Goal: Task Accomplishment & Management: Complete application form

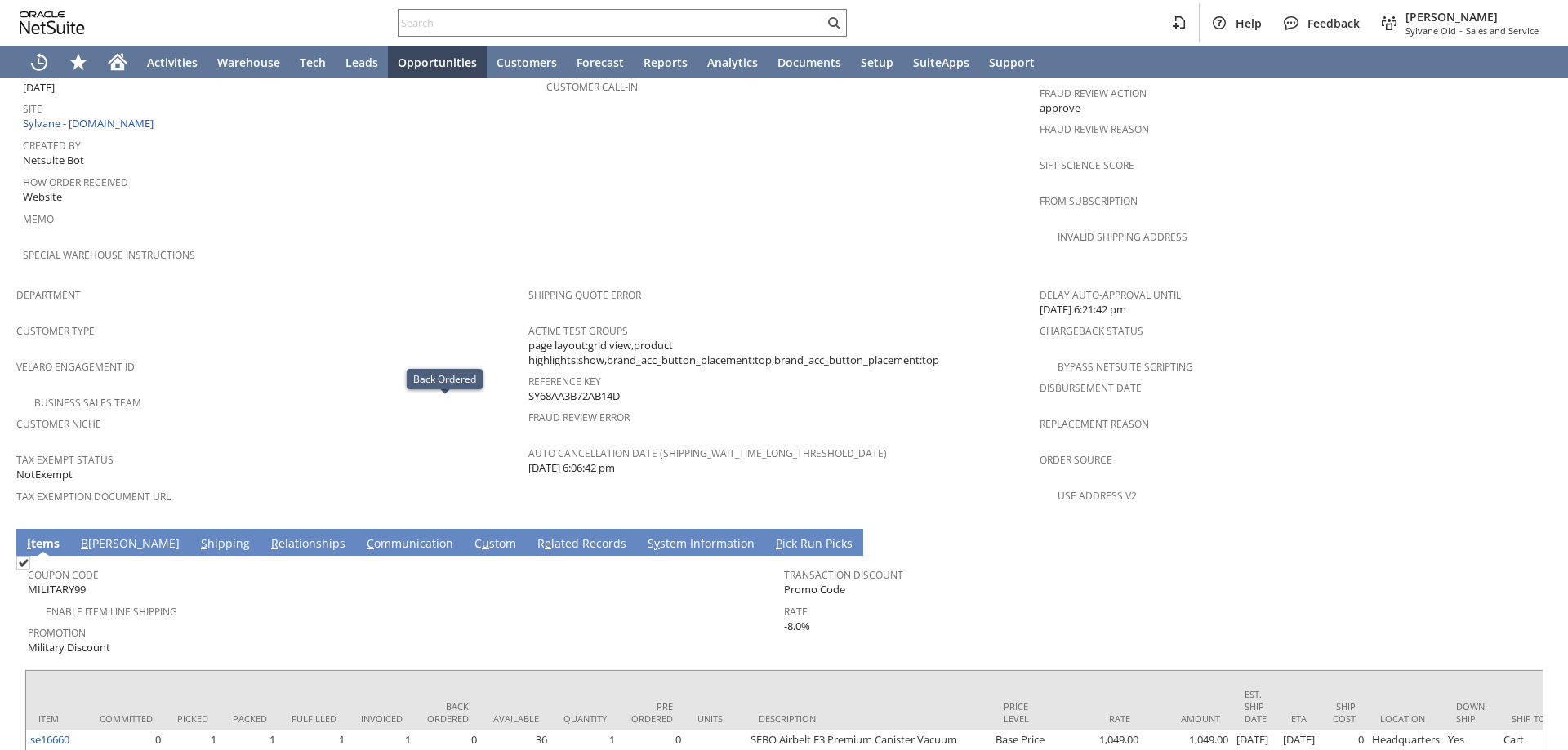
scroll to position [801, 0]
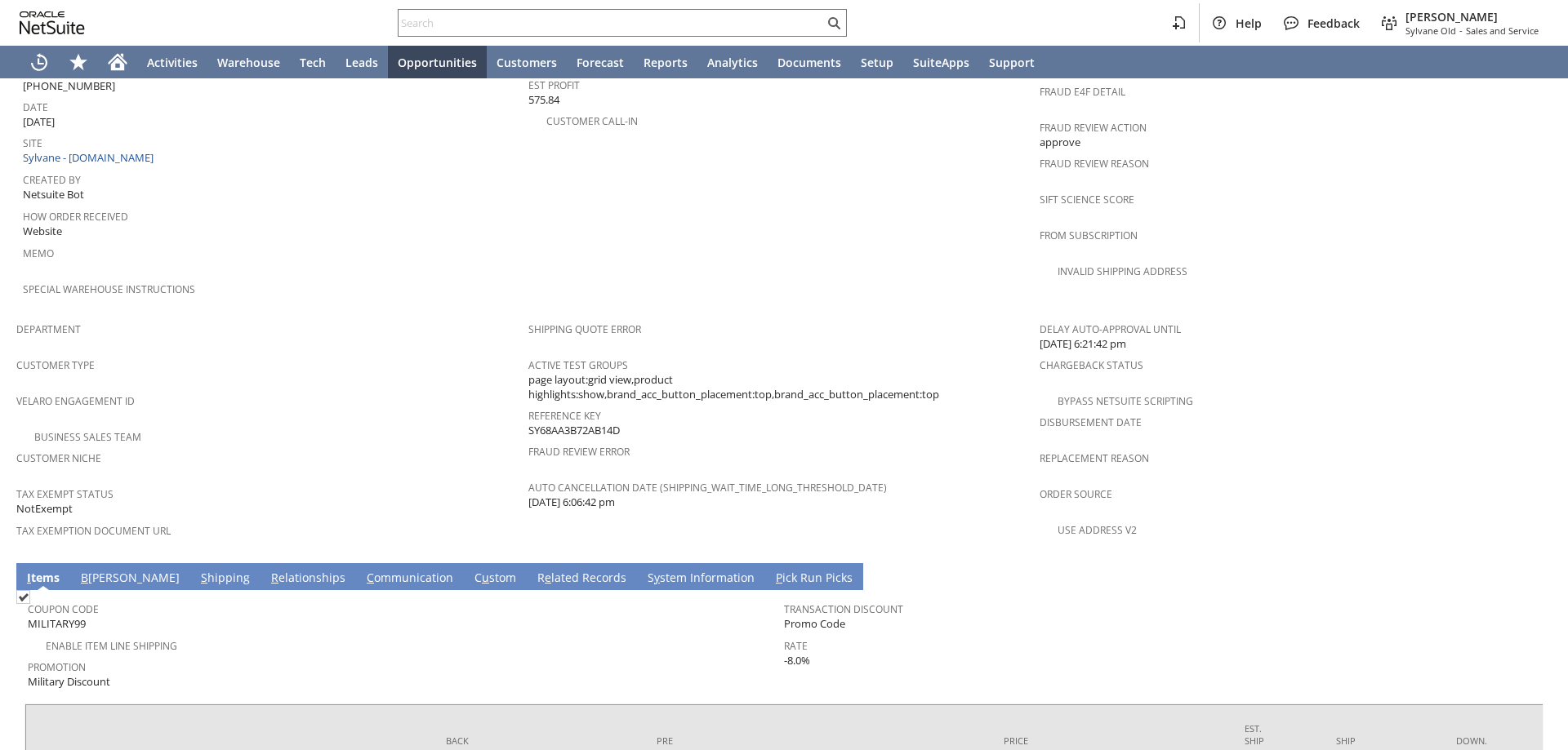
click at [362, 570] on link "C ommunication" at bounding box center [409, 578] width 95 height 18
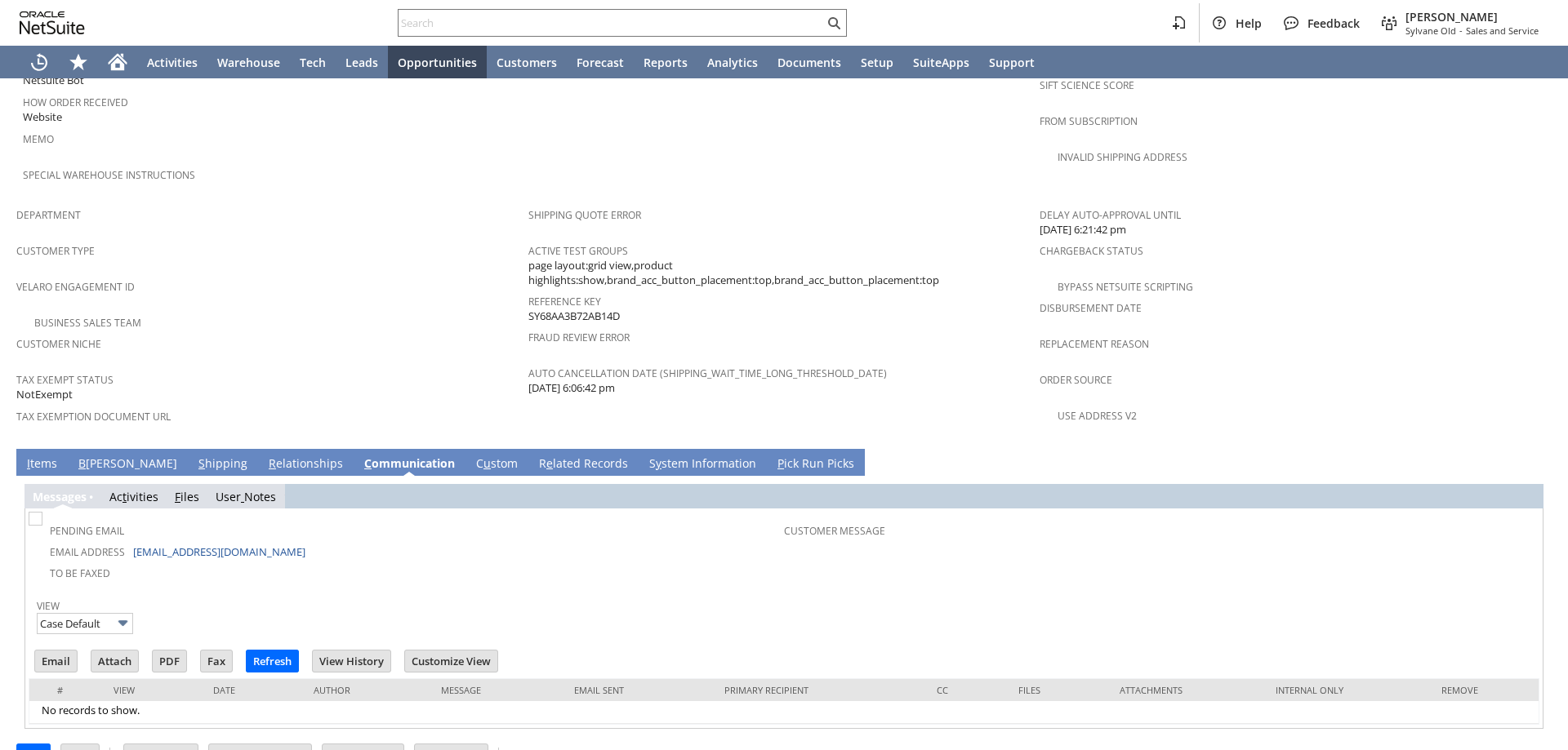
scroll to position [0, 0]
click at [195, 455] on link "S hipping" at bounding box center [223, 464] width 57 height 18
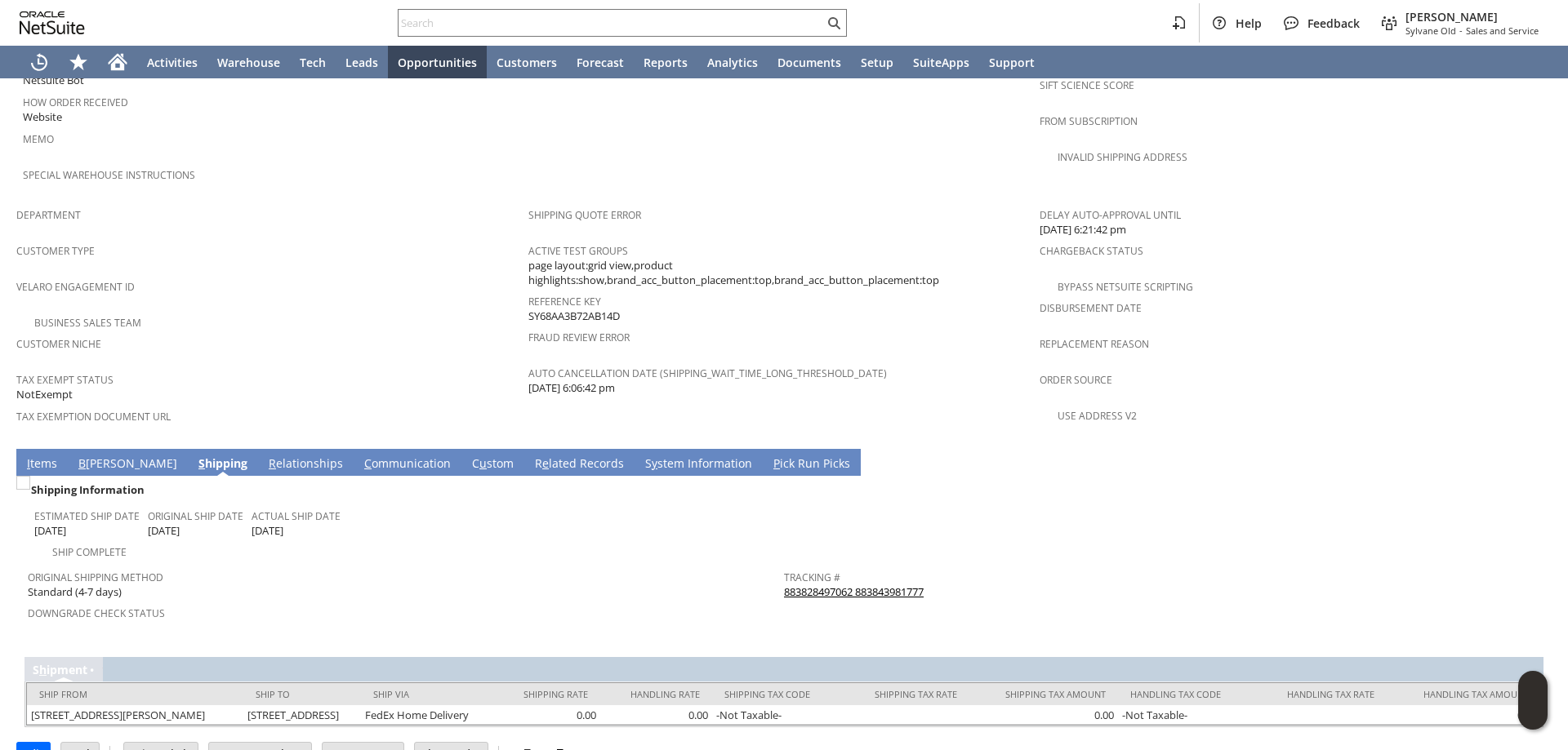
drag, startPoint x: 226, startPoint y: 430, endPoint x: 313, endPoint y: 425, distance: 87.1
click at [265, 455] on link "R elationships" at bounding box center [306, 464] width 83 height 18
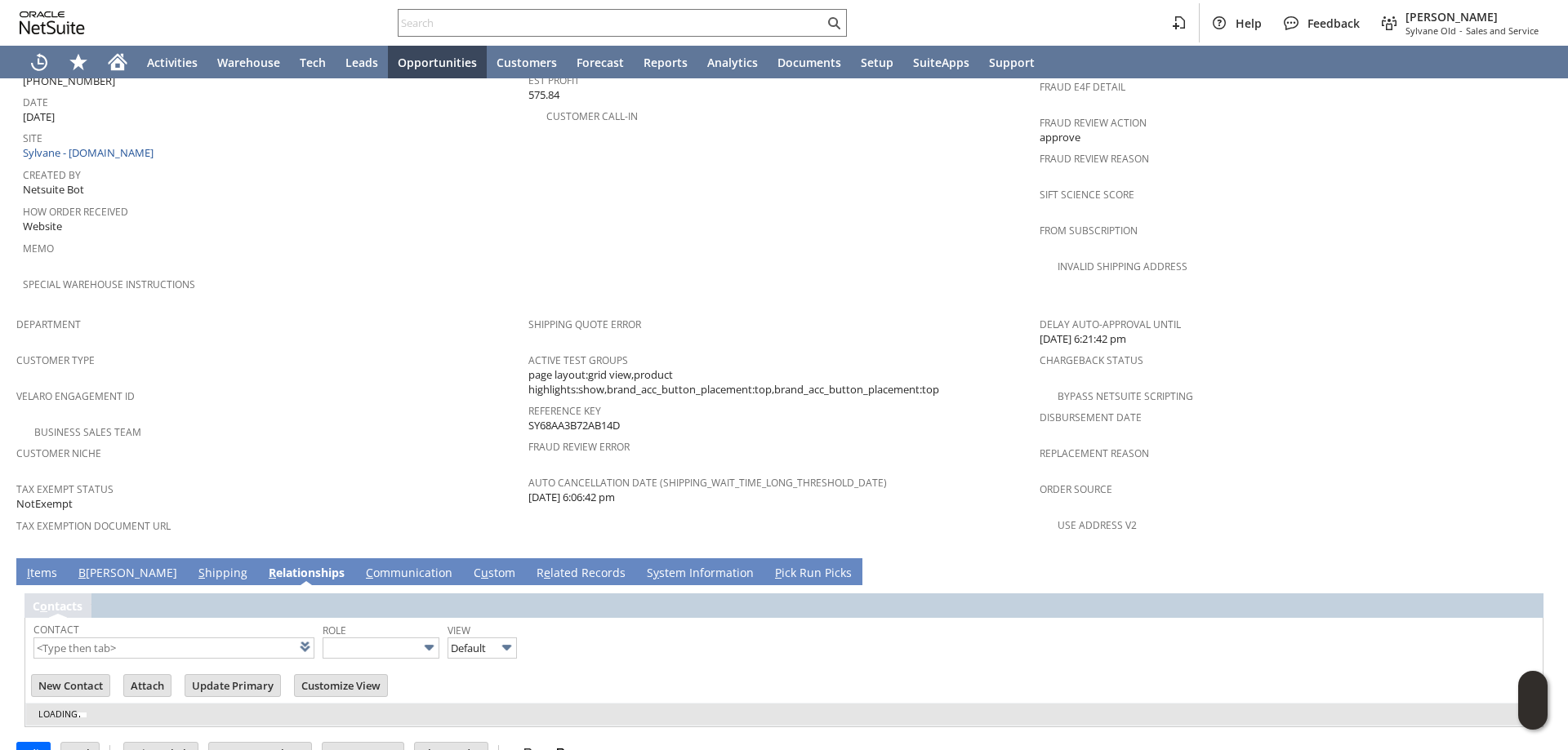
scroll to position [829, 0]
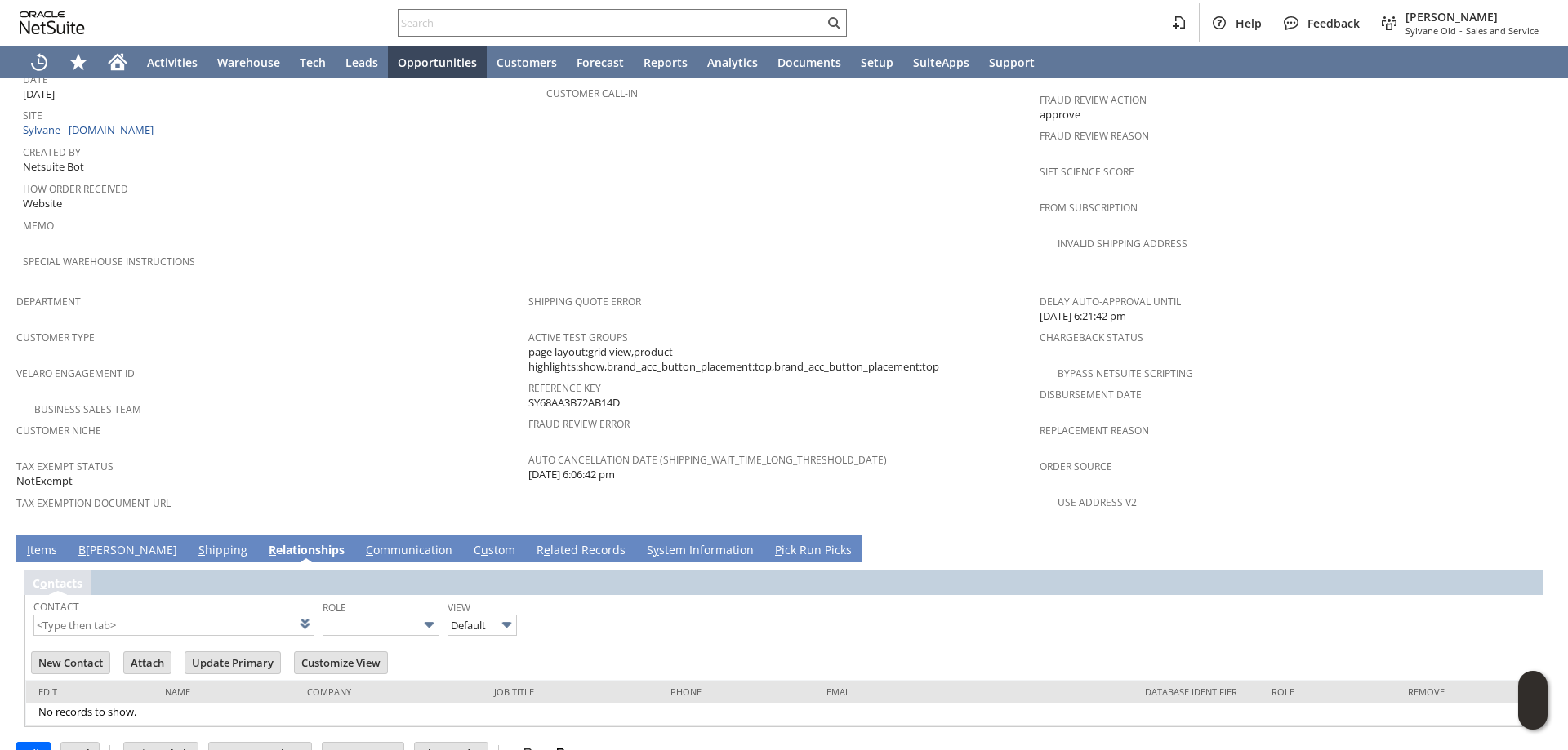
click at [355, 536] on td "C ommunication" at bounding box center [409, 549] width 108 height 27
click at [361, 542] on link "C ommunication" at bounding box center [408, 551] width 95 height 18
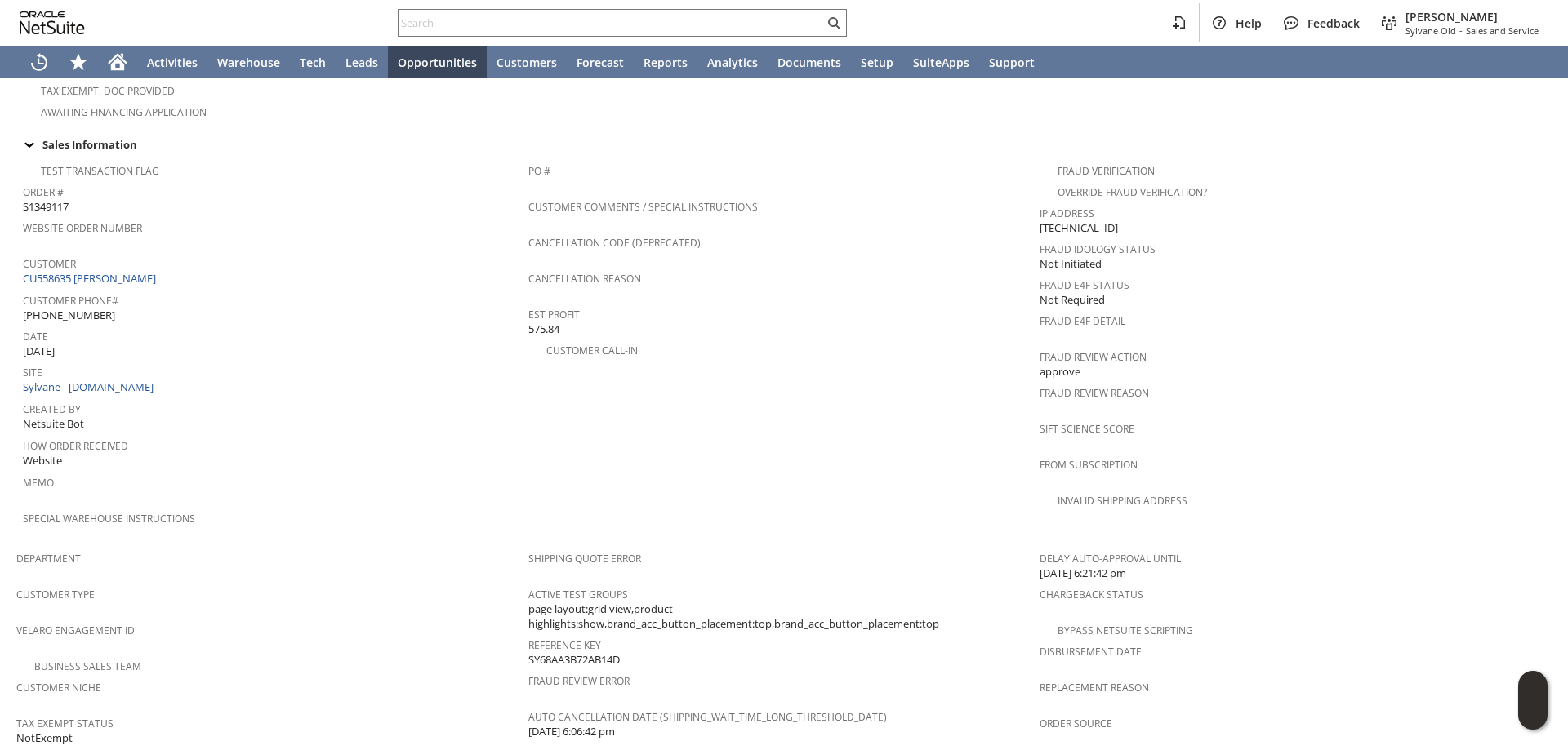
scroll to position [817, 0]
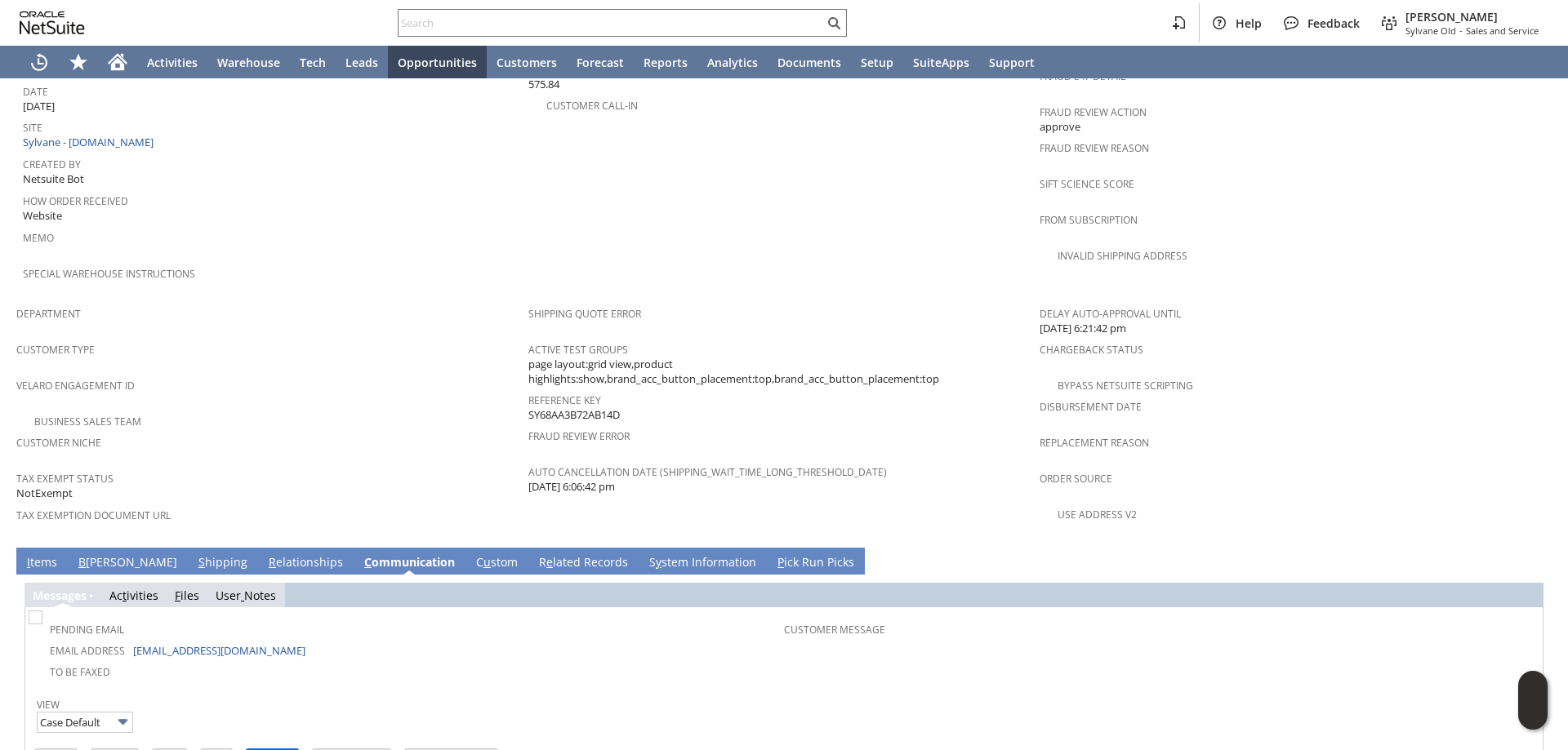
click at [46, 554] on link "I tems" at bounding box center [42, 563] width 38 height 18
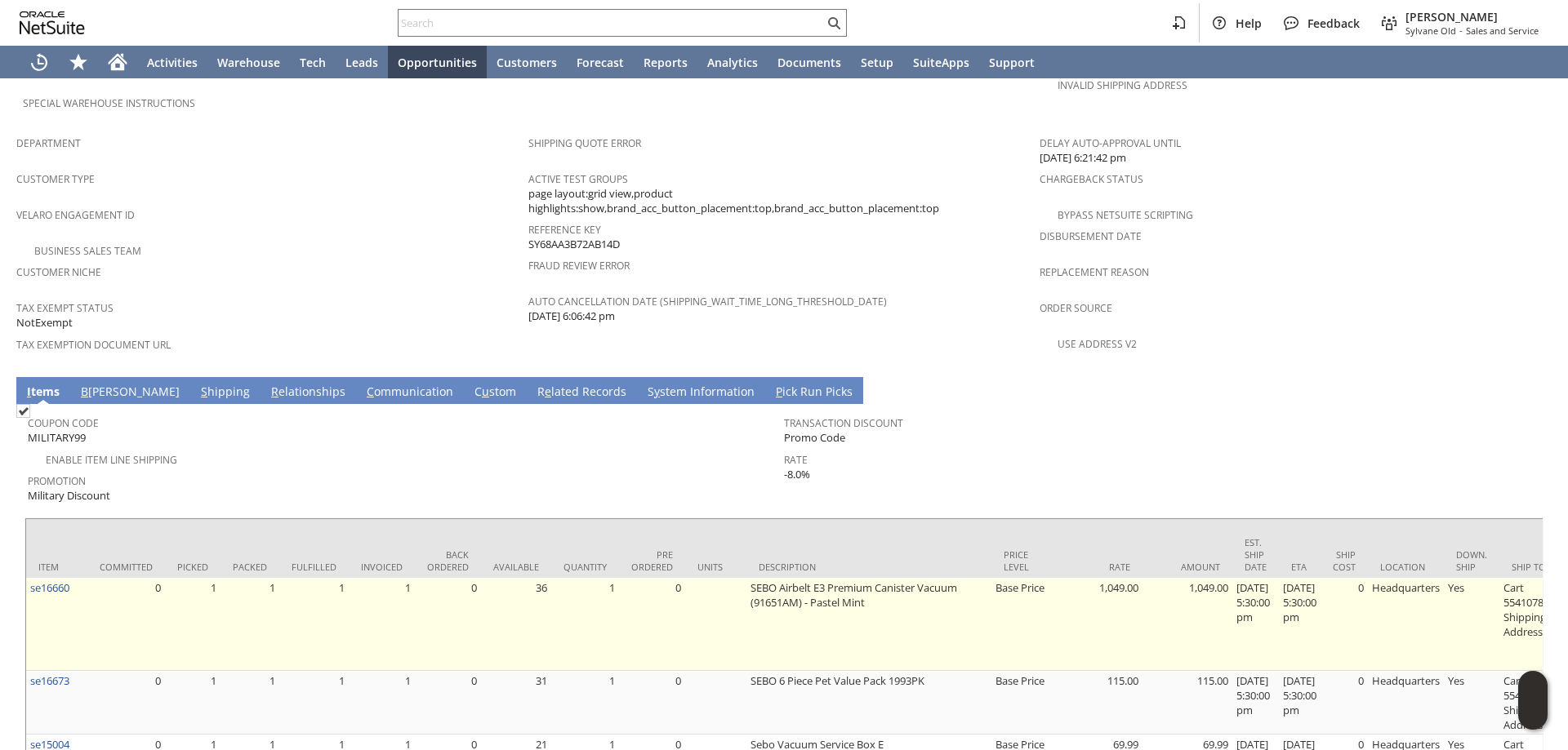
scroll to position [964, 0]
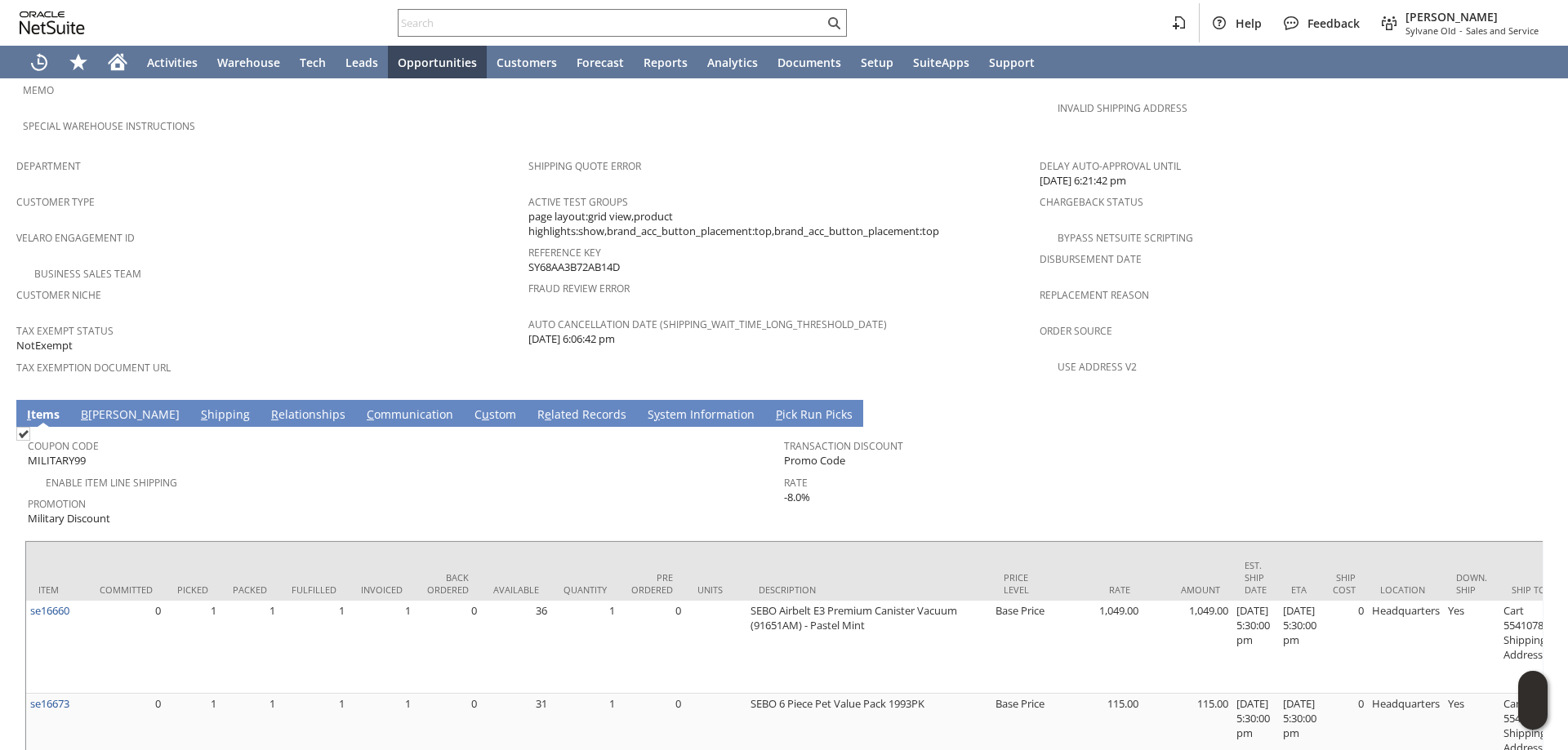
click at [319, 492] on div "Promotion Military Discount" at bounding box center [402, 509] width 749 height 35
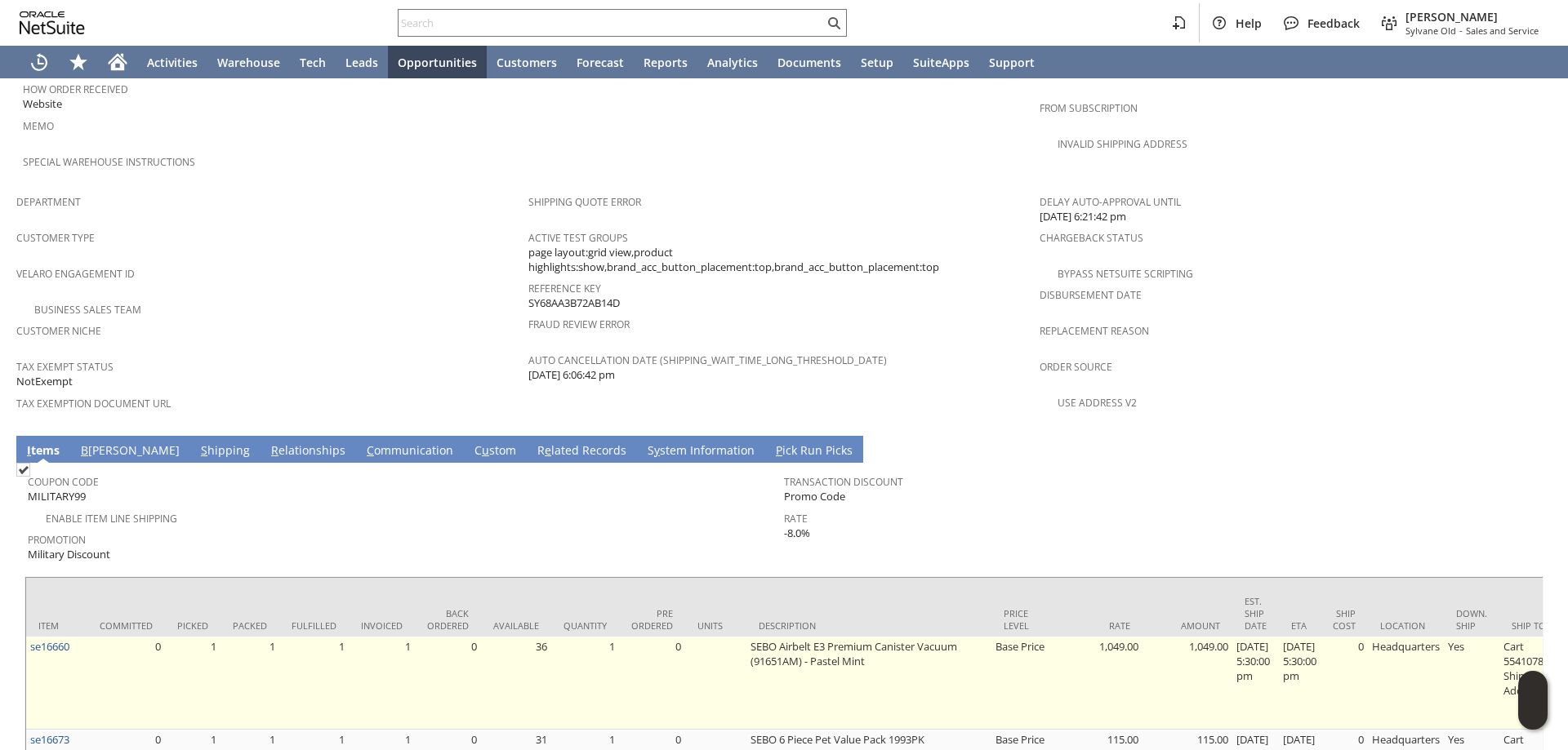
scroll to position [1046, 0]
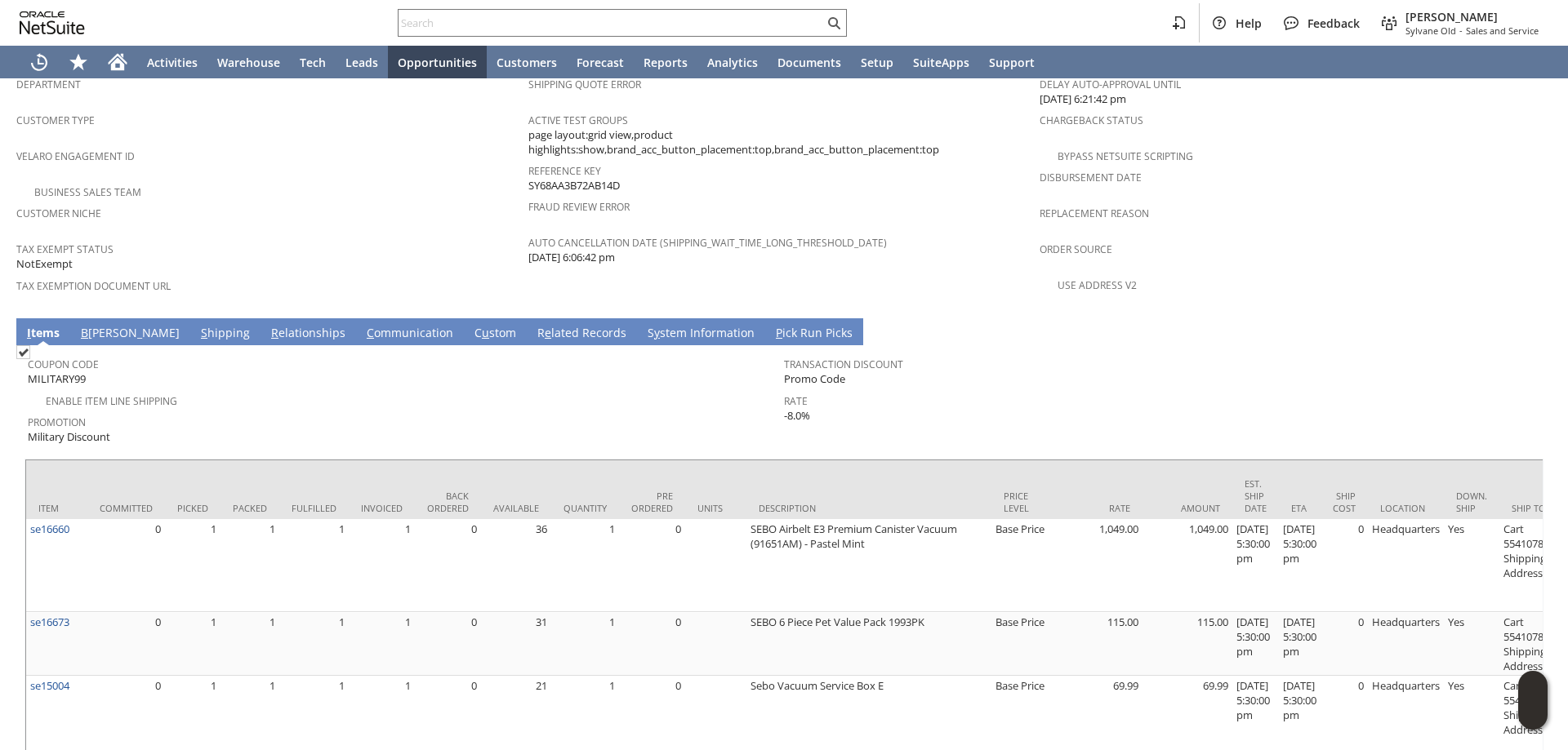
click at [354, 411] on div "Promotion Military Discount" at bounding box center [402, 428] width 749 height 35
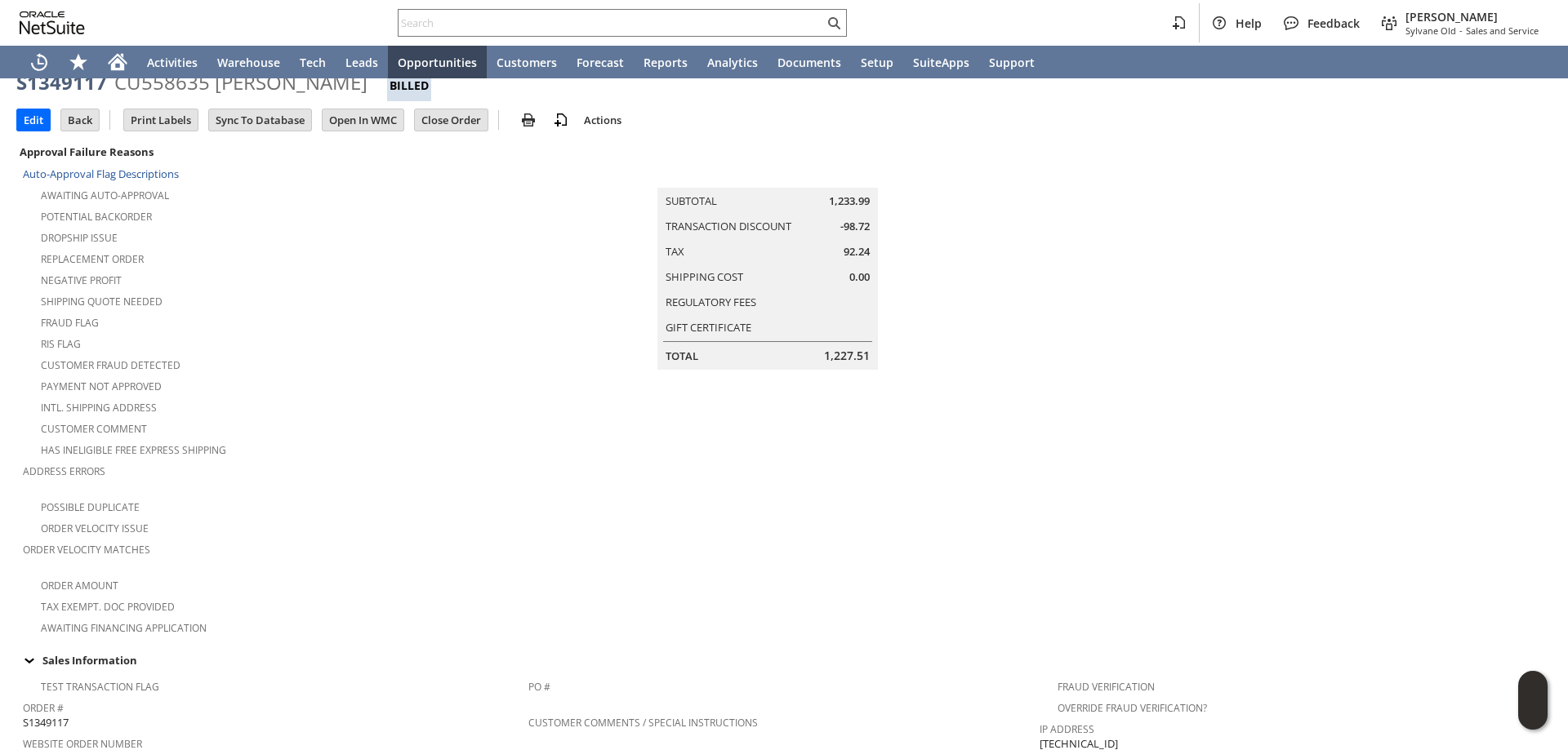
scroll to position [0, 0]
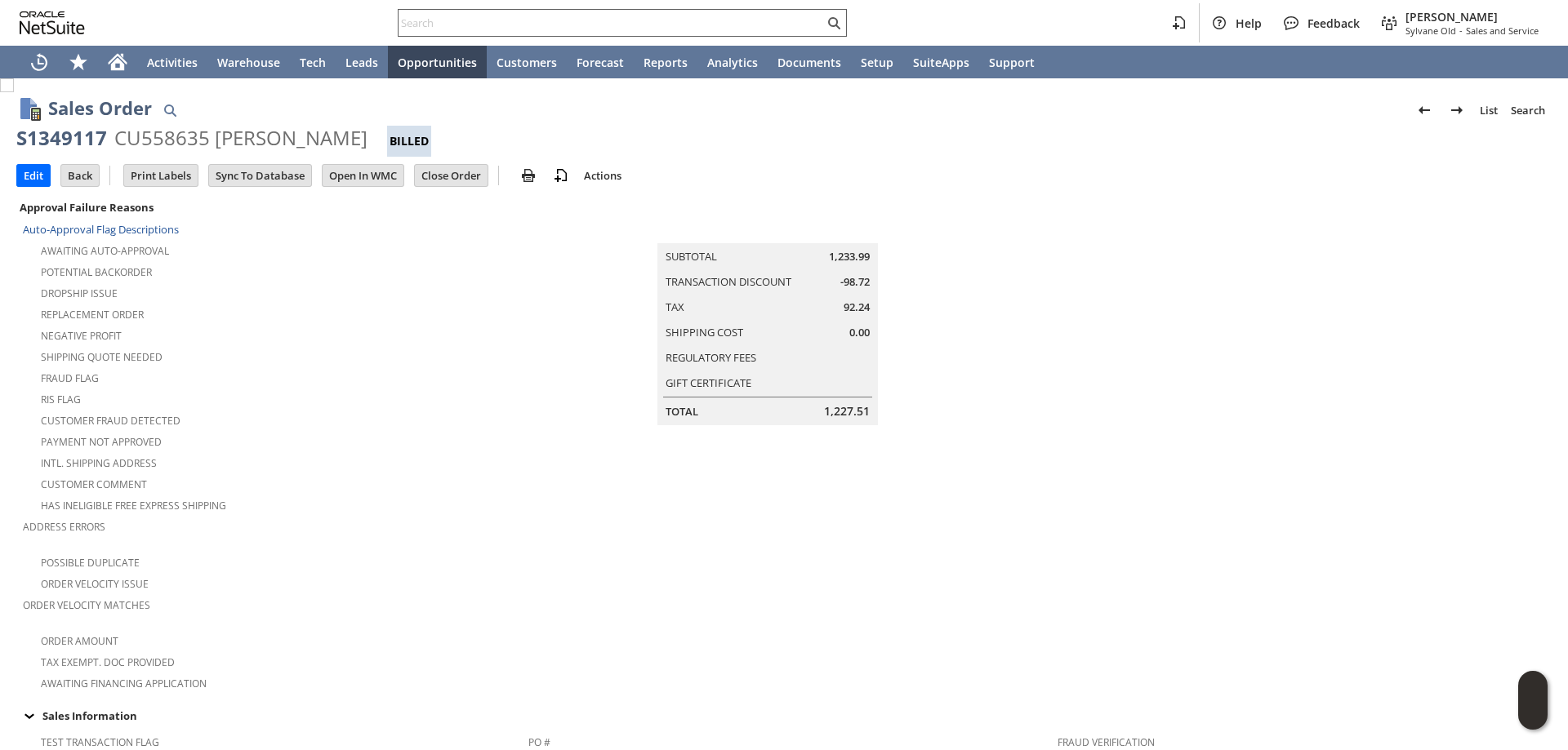
click at [447, 9] on div at bounding box center [623, 23] width 449 height 28
click at [445, 12] on div at bounding box center [623, 23] width 449 height 28
click at [443, 15] on input "text" at bounding box center [611, 22] width 426 height 20
paste input "8459781219"
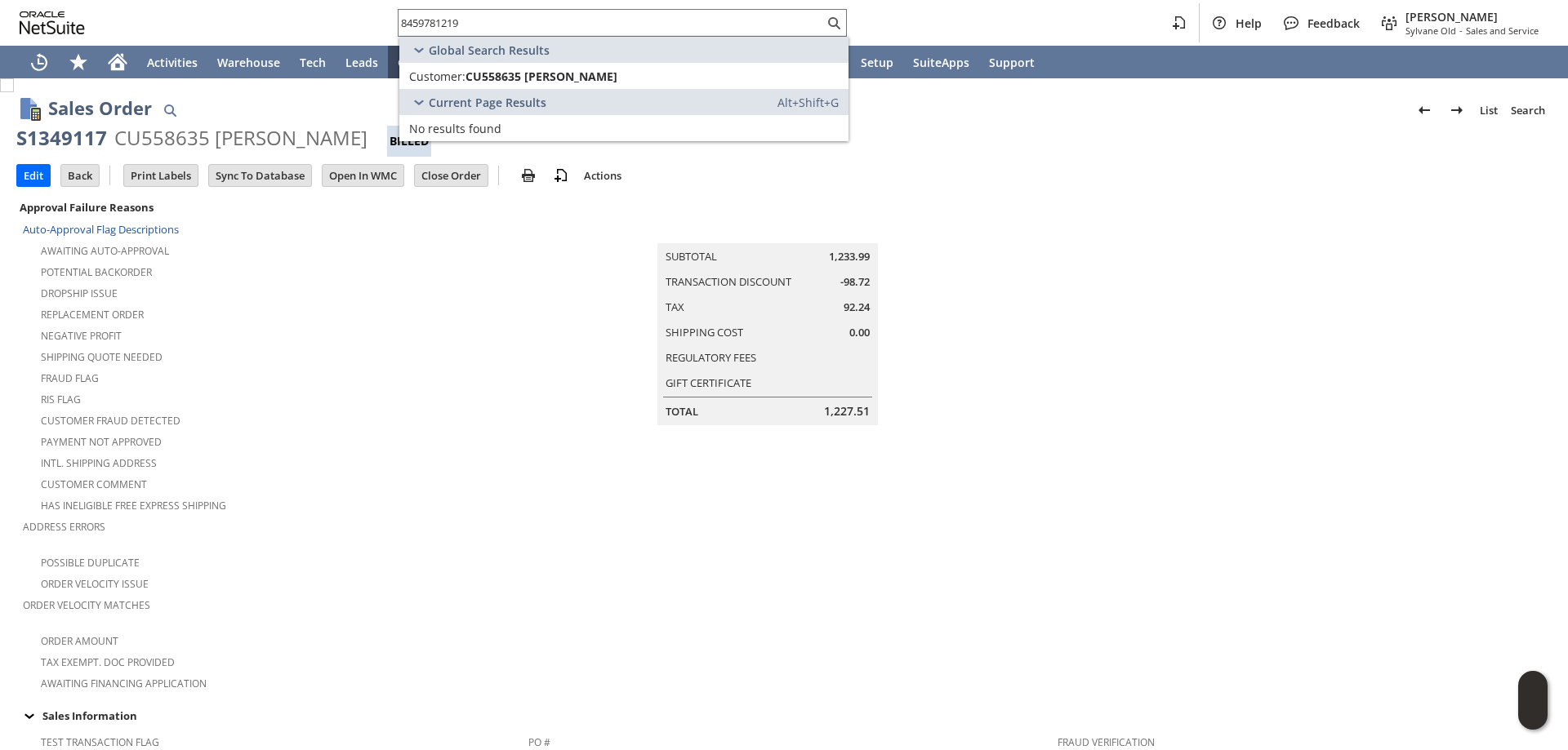
click at [528, 416] on td "Summary Subtotal 1,233.99 Transaction Discount -98.72 Tax 92.24 Shipping Cost 0…" at bounding box center [784, 311] width 512 height 229
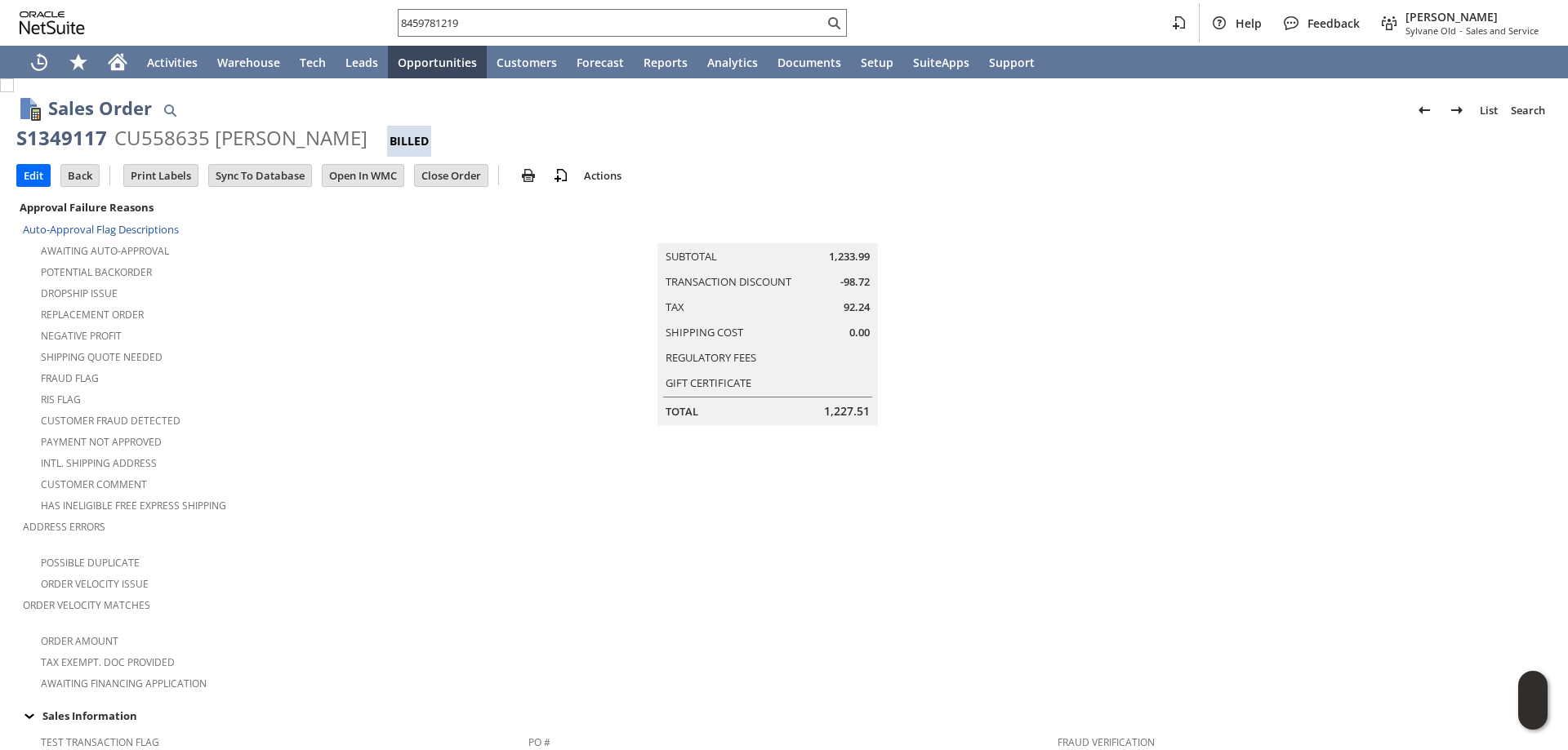
drag, startPoint x: 353, startPoint y: 132, endPoint x: 138, endPoint y: 104, distance: 216.8
click at [19, 135] on div "S1349117 CU558635 [PERSON_NAME]" at bounding box center [784, 140] width 1536 height 32
copy div "S1349117 CU558635 [PERSON_NAME]"
drag, startPoint x: 592, startPoint y: 21, endPoint x: 208, endPoint y: -8, distance: 385.1
click at [208, 0] on html "8459781219 Help Feedback [PERSON_NAME] Old - Sales and Service Activities Wareh…" at bounding box center [784, 375] width 1568 height 750
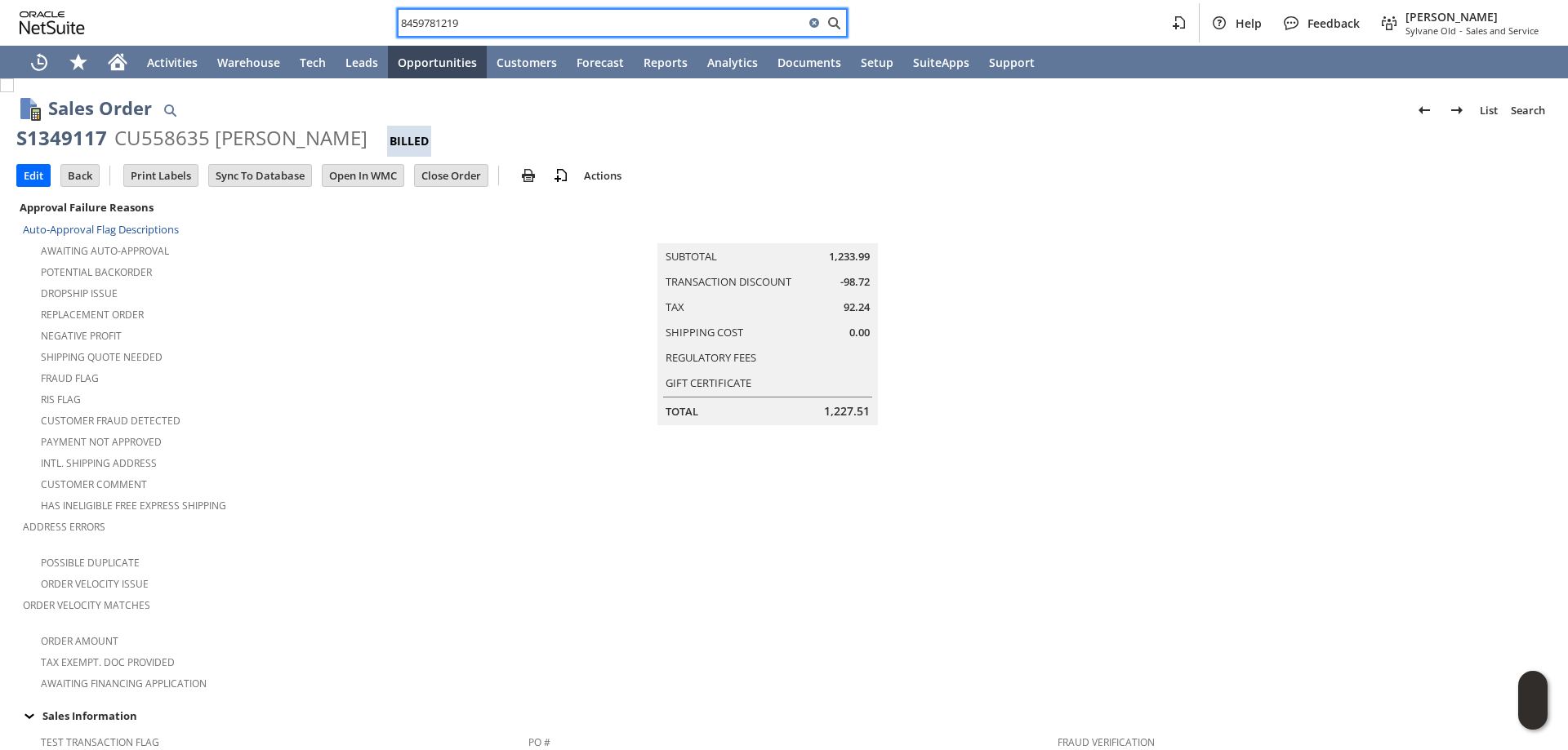
paste input "401465943"
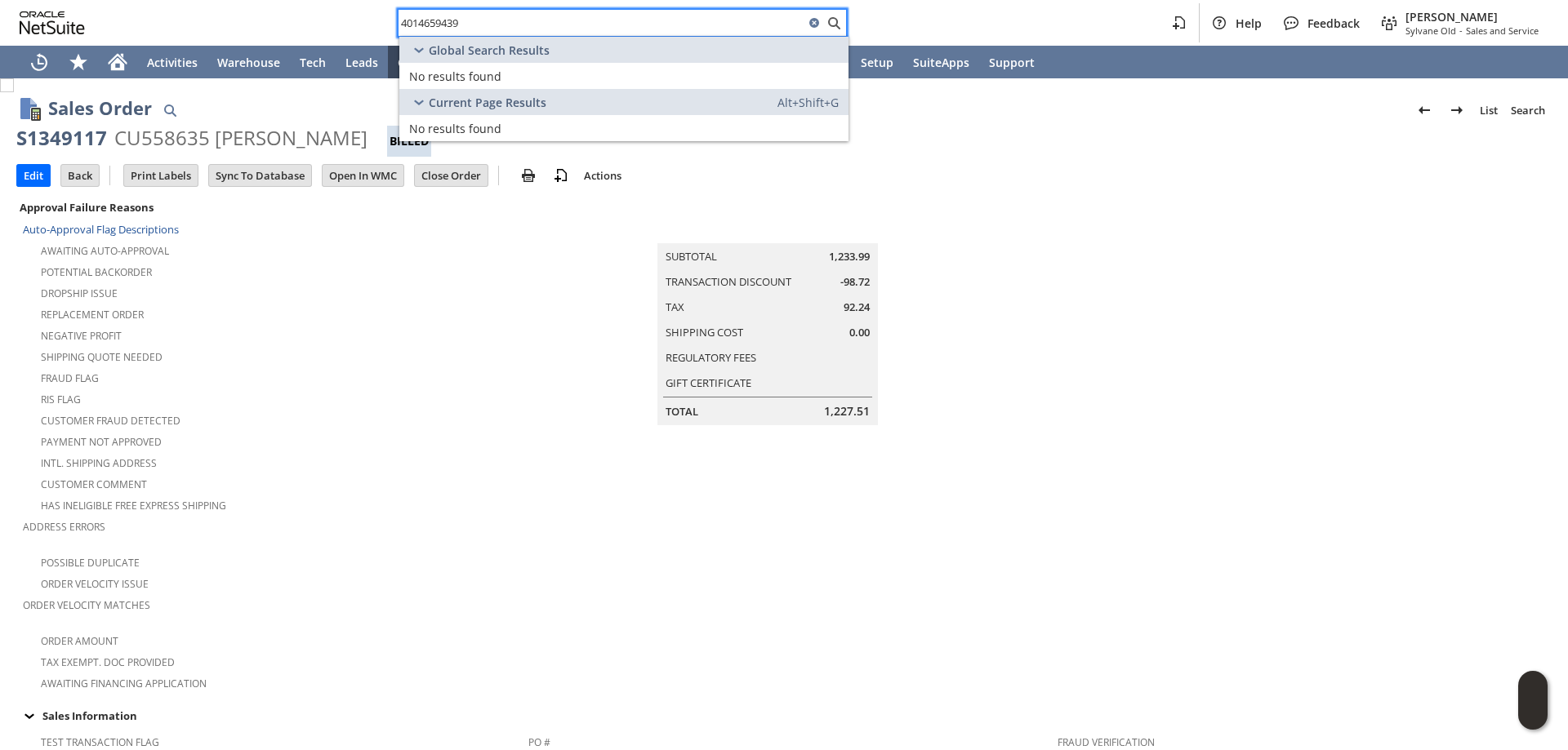
type input "4014659439"
drag, startPoint x: 426, startPoint y: 360, endPoint x: 165, endPoint y: 133, distance: 345.9
click at [420, 359] on td "Shipping Quote Needed" at bounding box center [276, 355] width 506 height 21
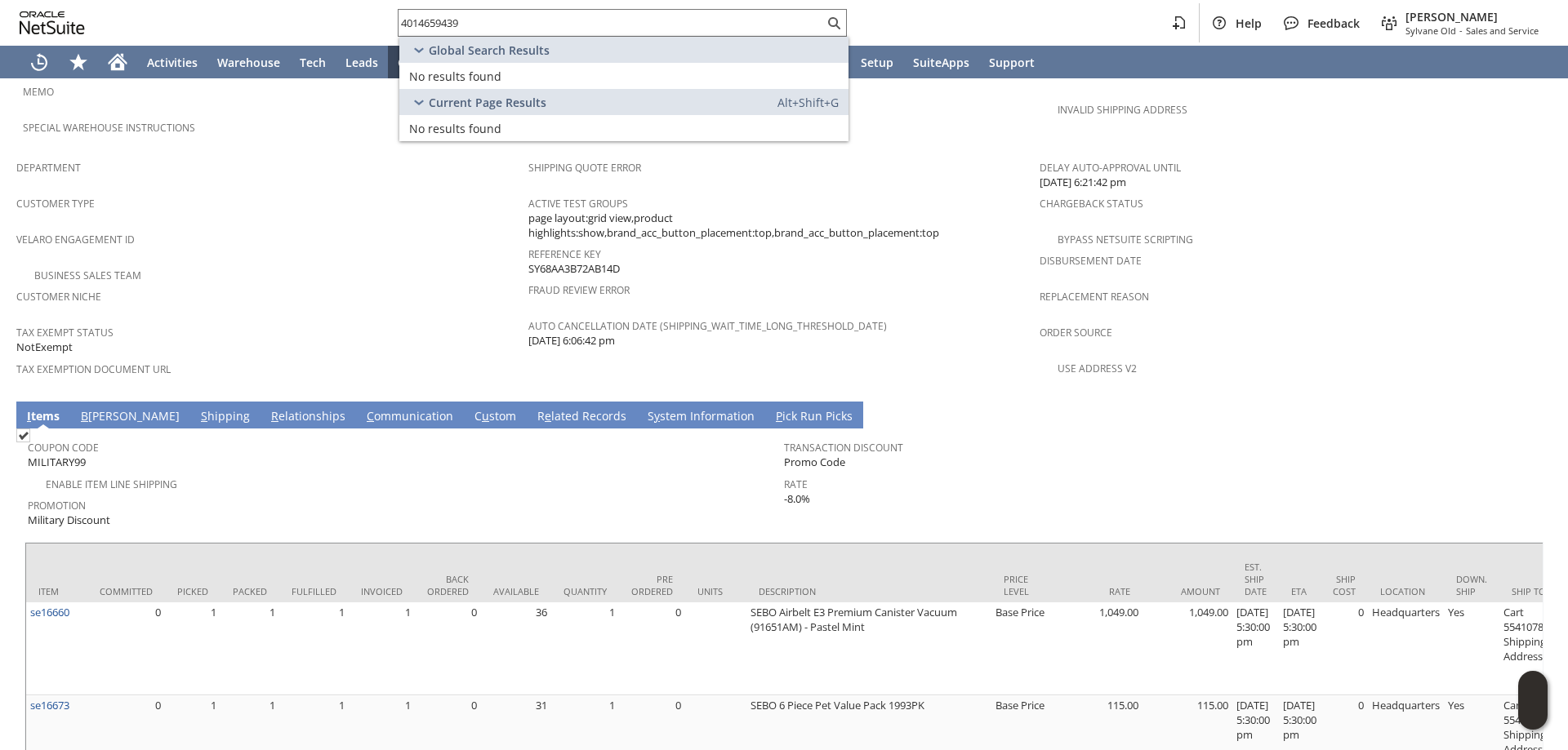
scroll to position [1128, 0]
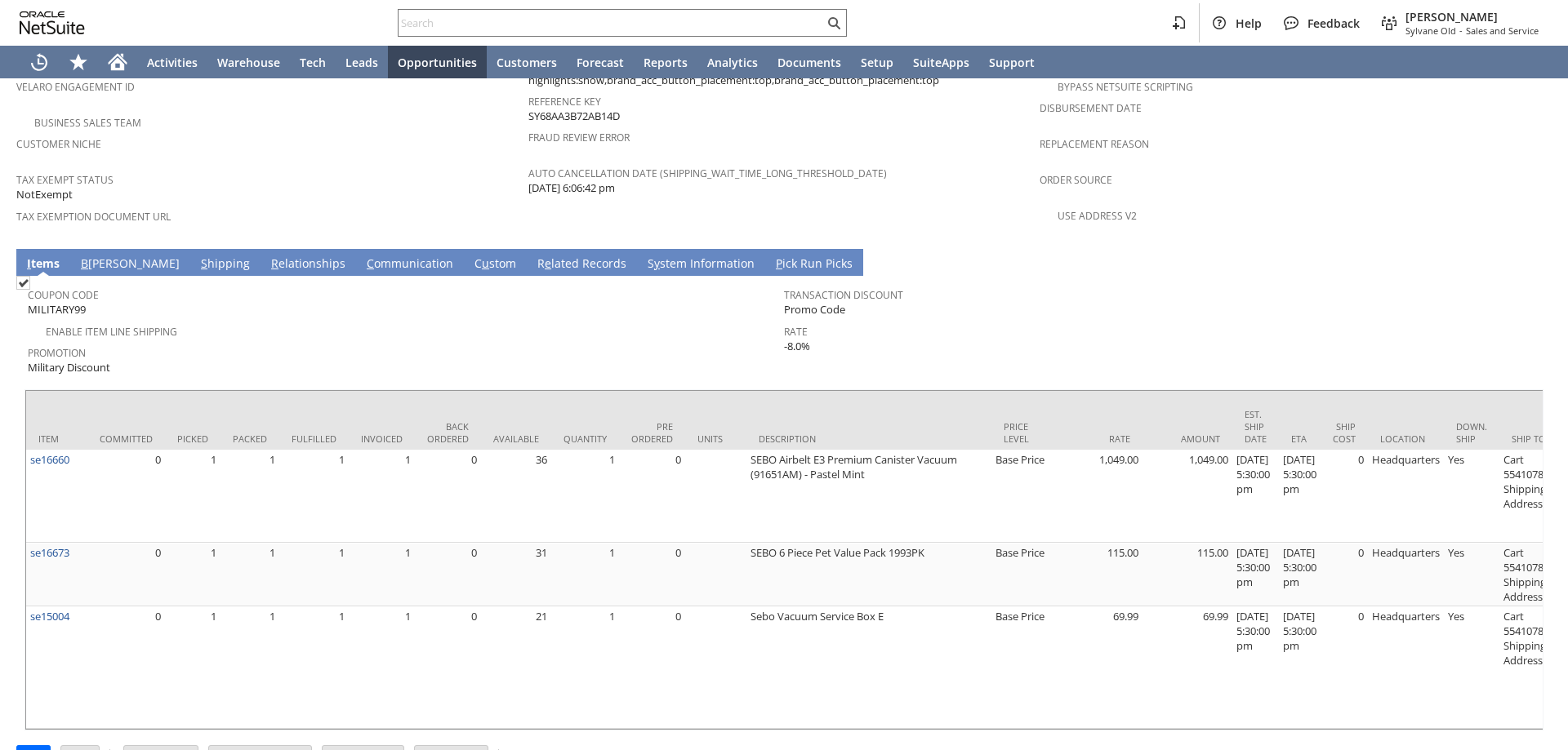
scroll to position [1128, 0]
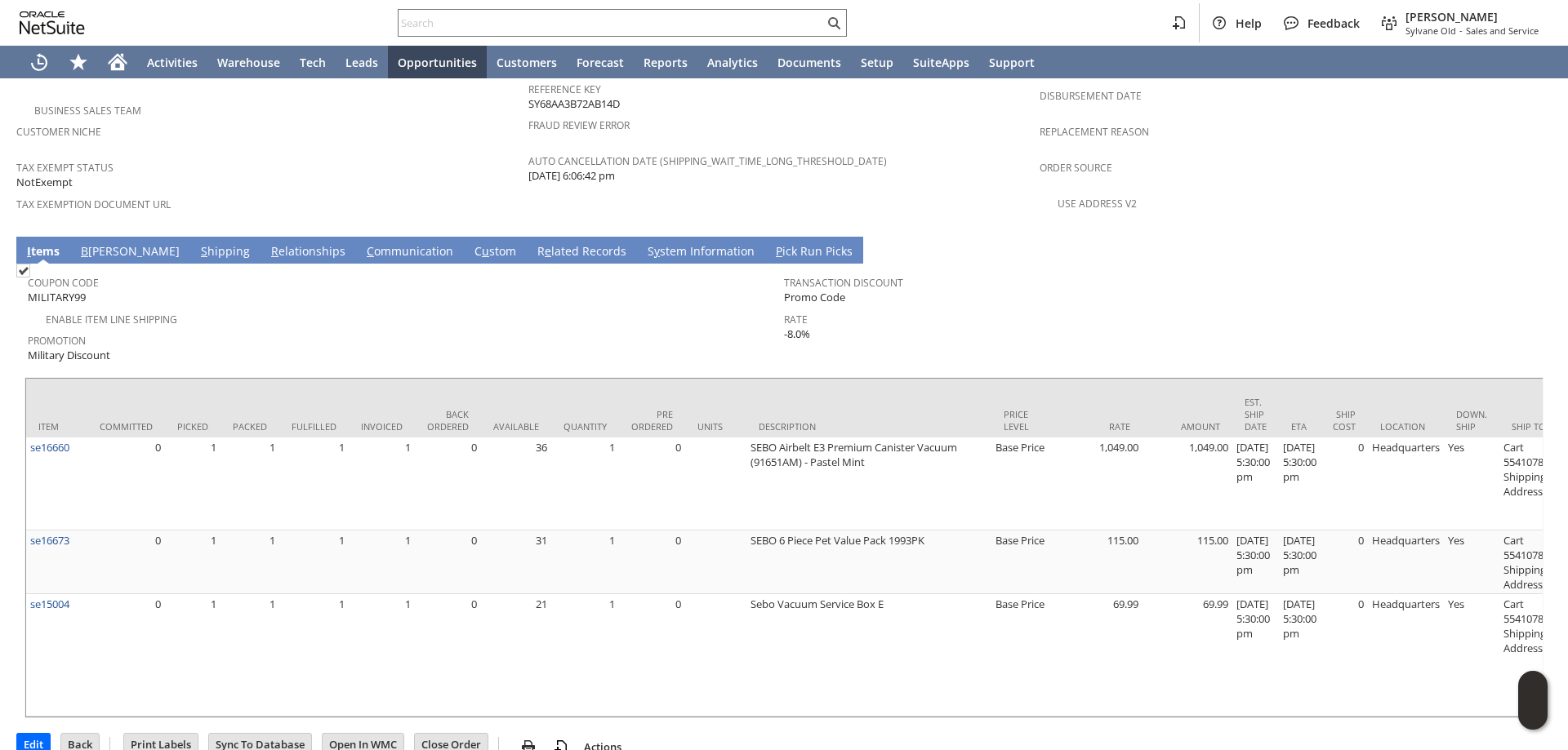
click at [102, 243] on link "B [PERSON_NAME]" at bounding box center [130, 252] width 107 height 18
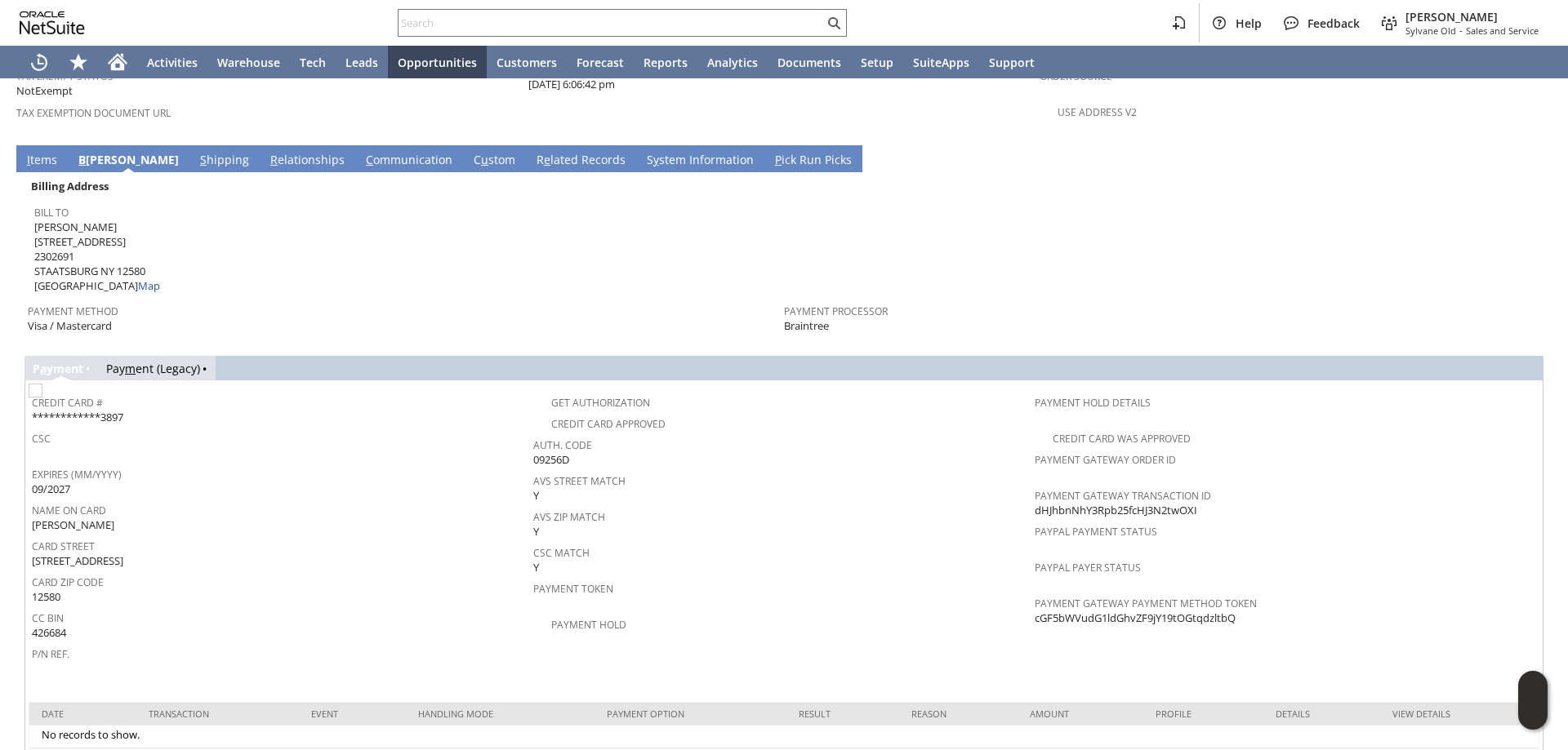
scroll to position [1237, 0]
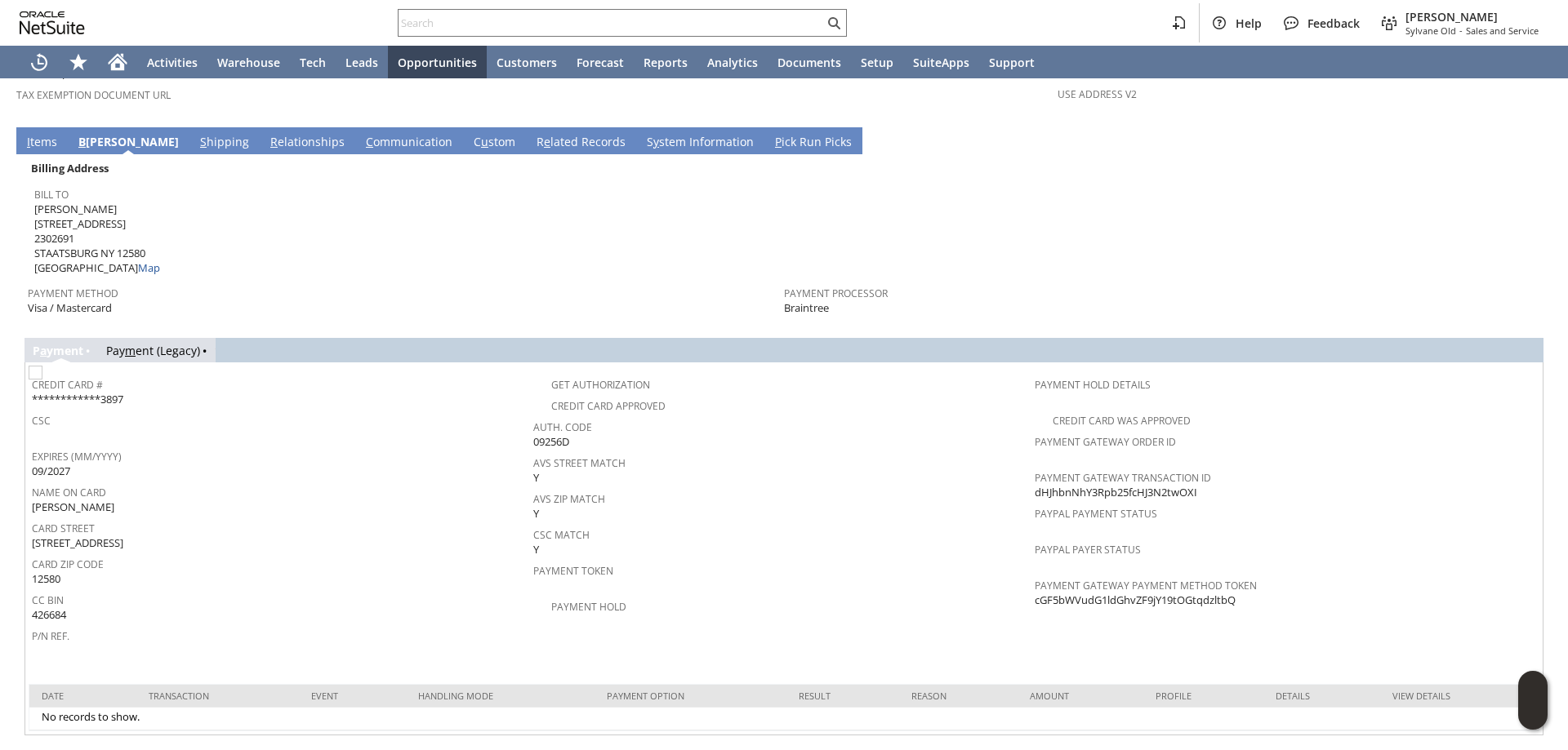
click at [361, 134] on link "C ommunication" at bounding box center [408, 143] width 95 height 18
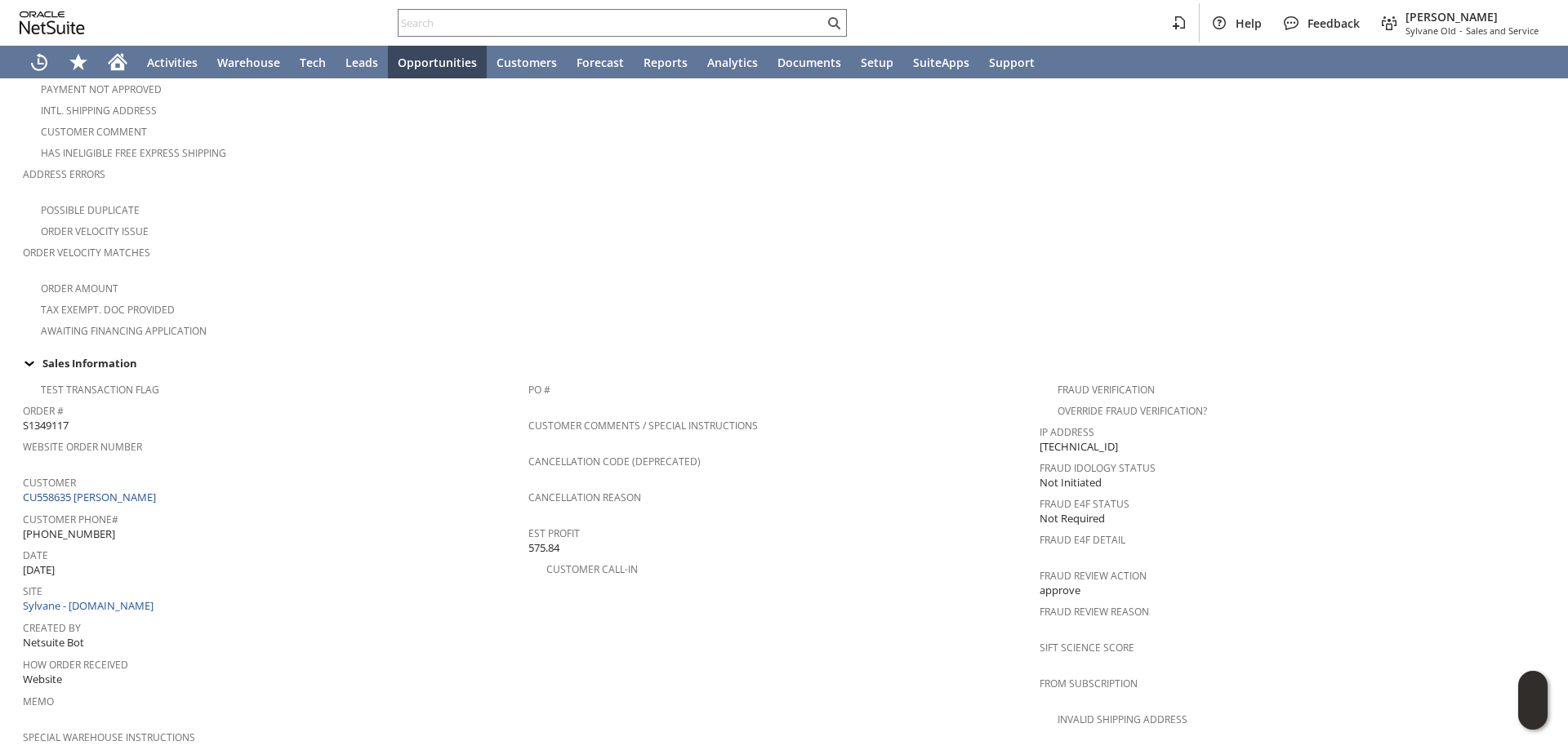
scroll to position [343, 0]
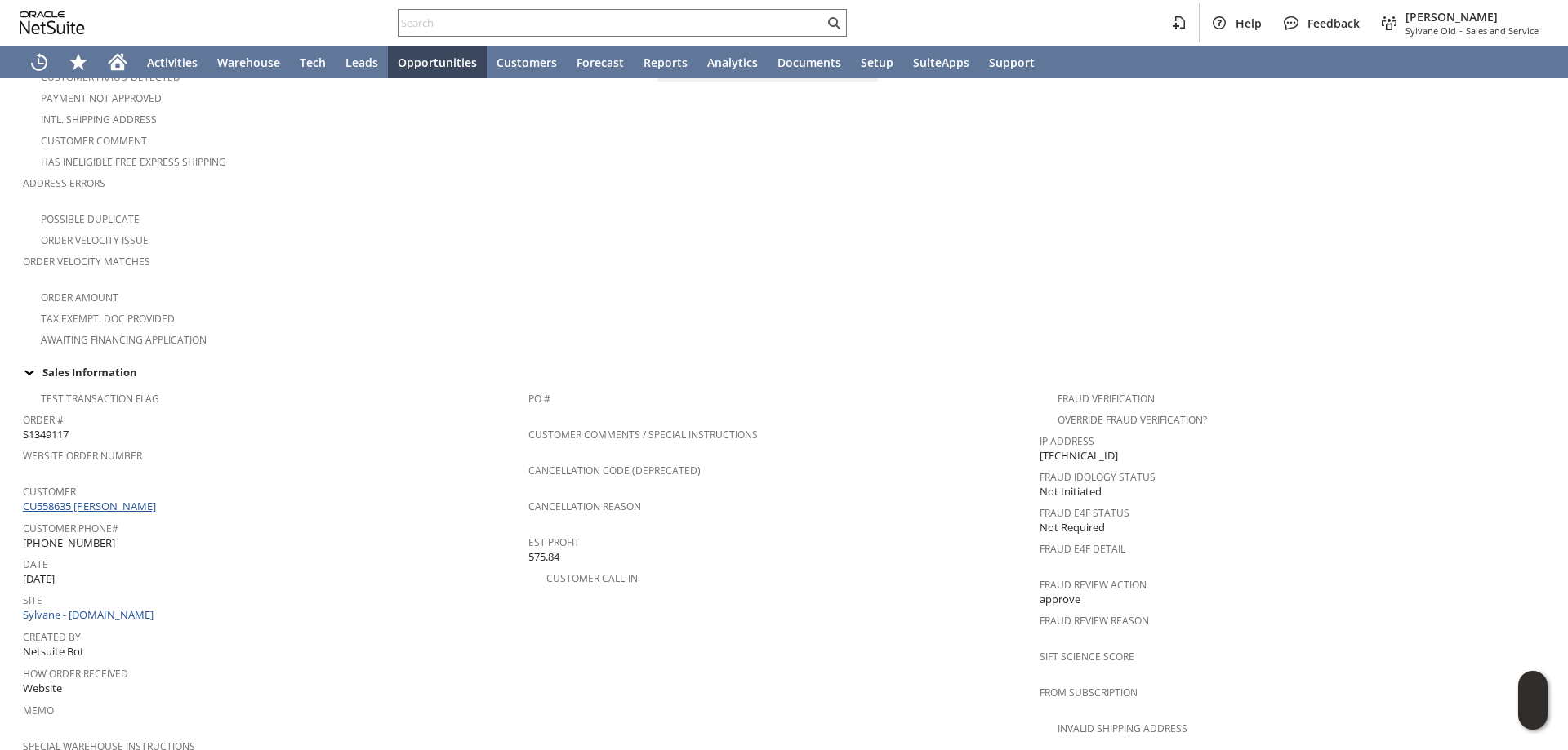
click at [120, 499] on link "CU558635 [PERSON_NAME]" at bounding box center [91, 506] width 138 height 15
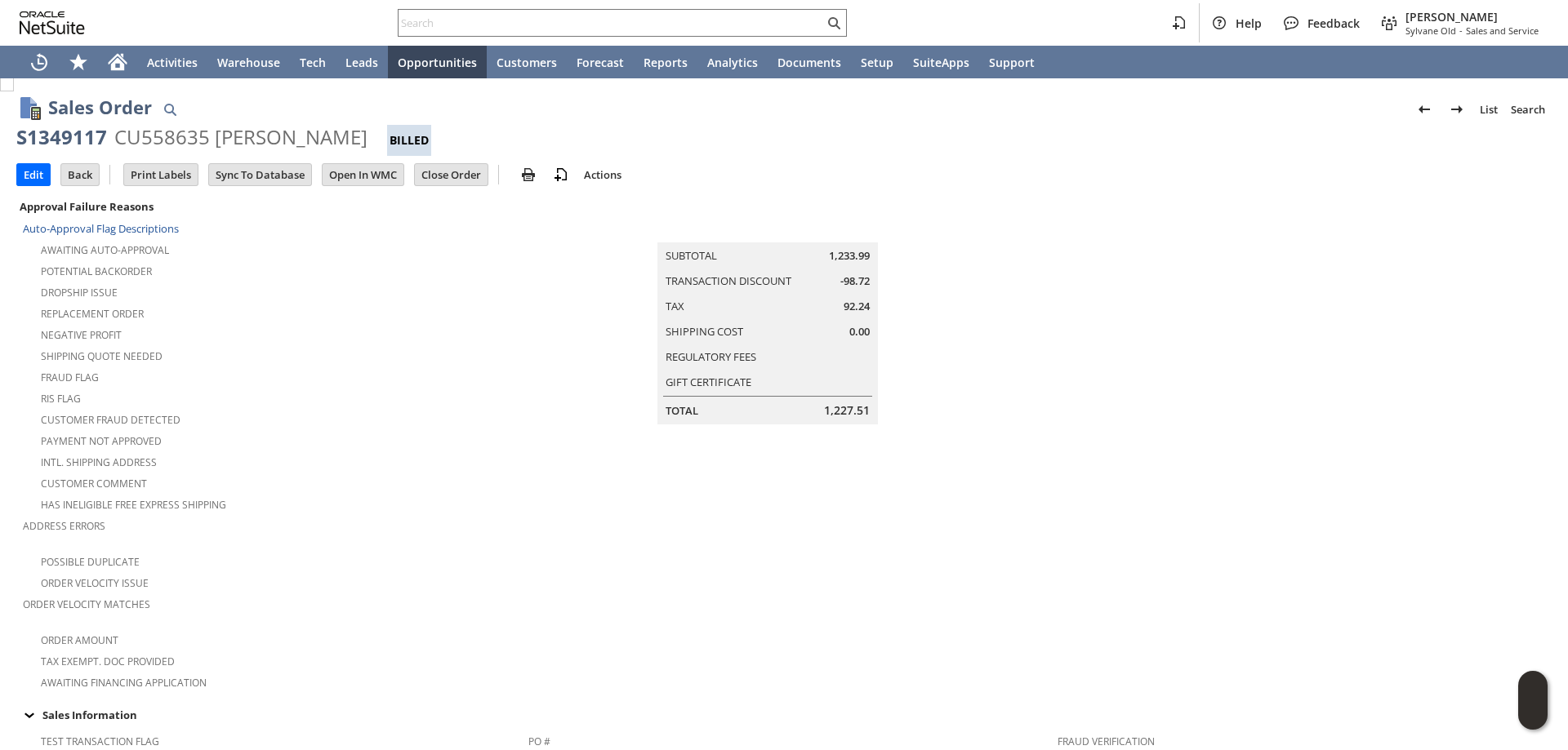
scroll to position [0, 0]
